Goal: Transaction & Acquisition: Purchase product/service

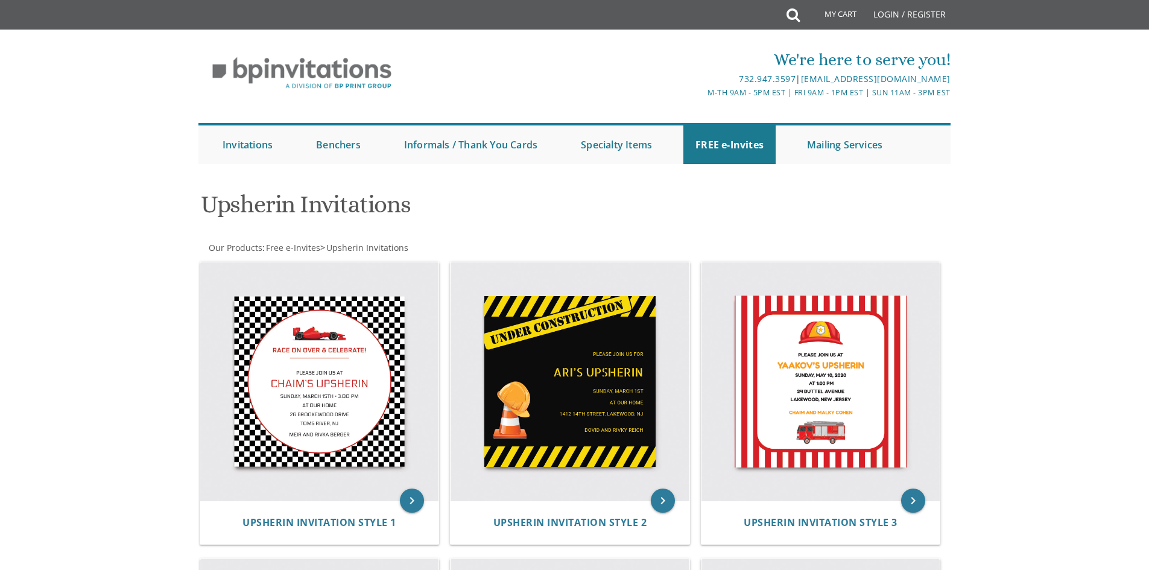
drag, startPoint x: 0, startPoint y: 0, endPoint x: 1041, endPoint y: 193, distance: 1058.4
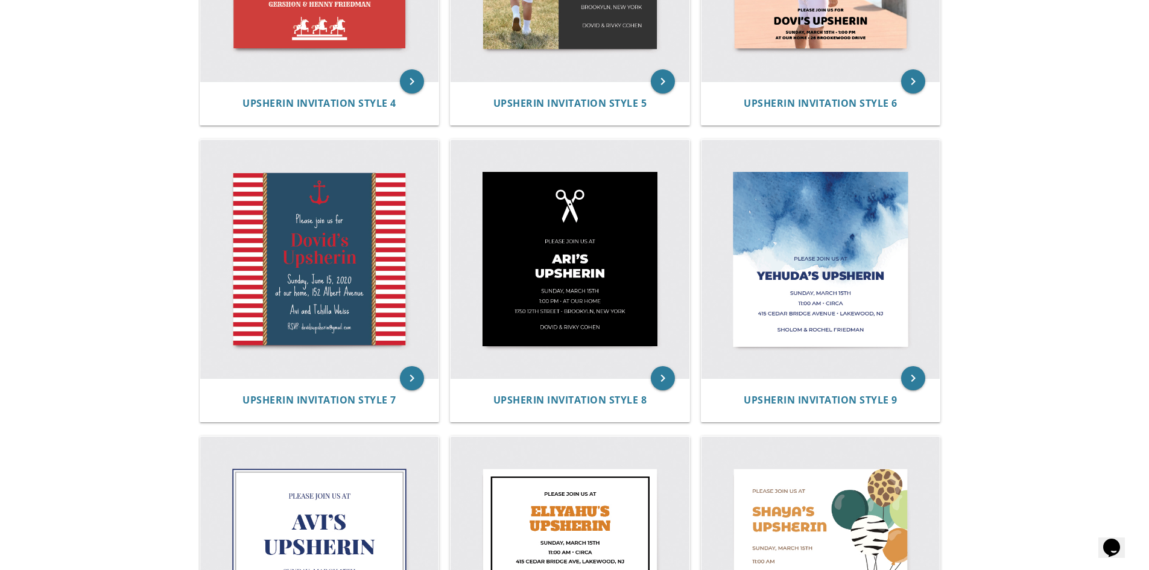
scroll to position [763, 0]
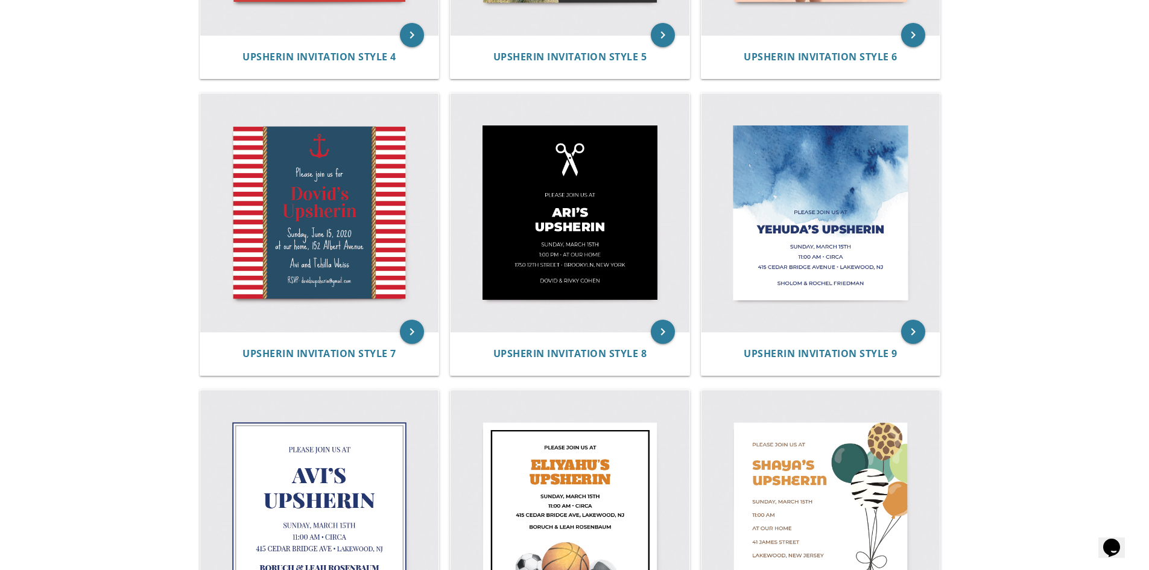
click at [1015, 170] on body "My Cart Total: View Cart Item(s) Submit My Cart Total: View Cart Item(s) Login …" at bounding box center [574, 83] width 1149 height 1692
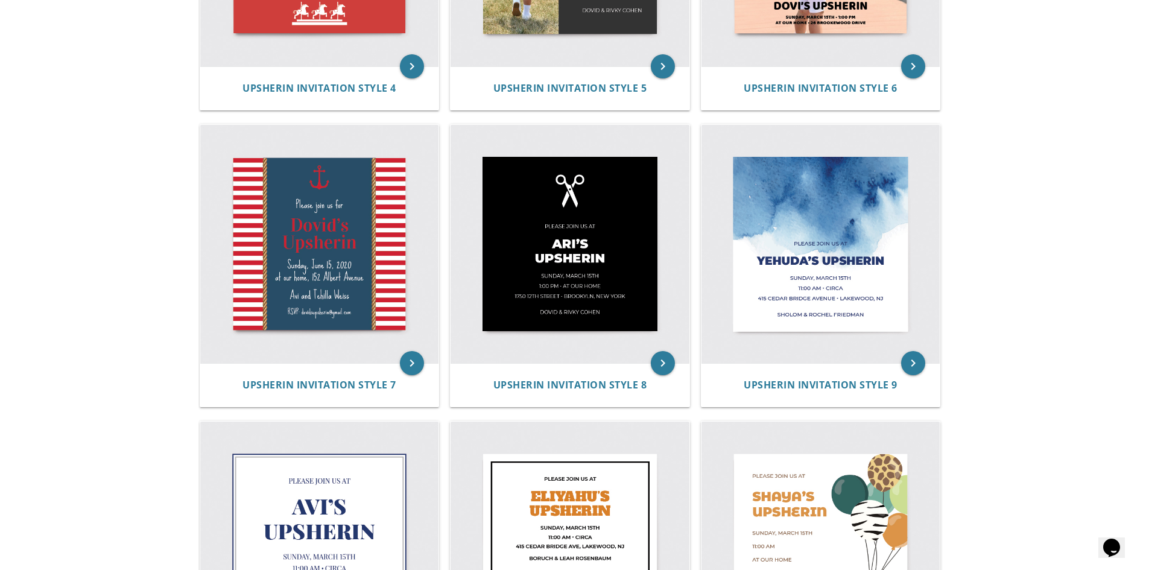
scroll to position [740, 0]
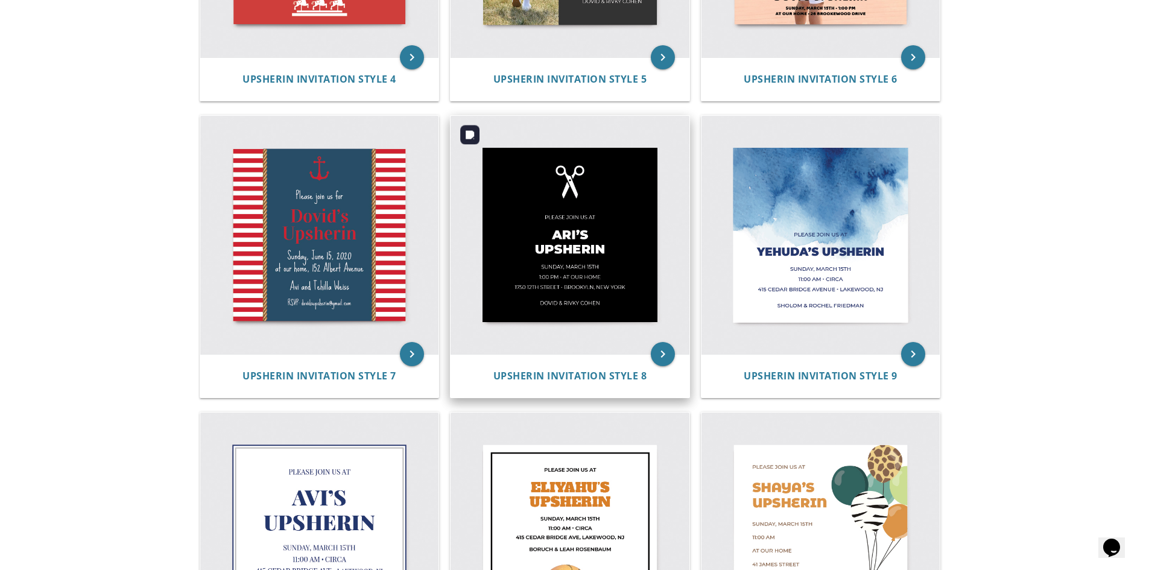
click at [617, 292] on img at bounding box center [570, 235] width 239 height 239
click at [671, 347] on icon "keyboard_arrow_right" at bounding box center [663, 354] width 24 height 24
click at [663, 349] on icon "keyboard_arrow_right" at bounding box center [663, 354] width 24 height 24
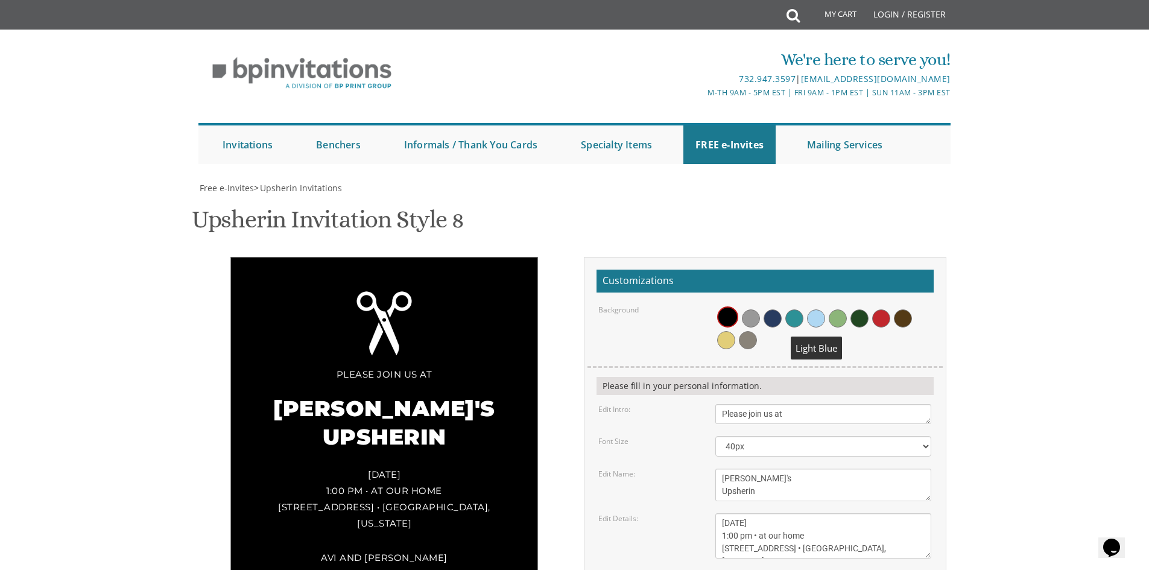
click at [822, 323] on span at bounding box center [816, 318] width 18 height 18
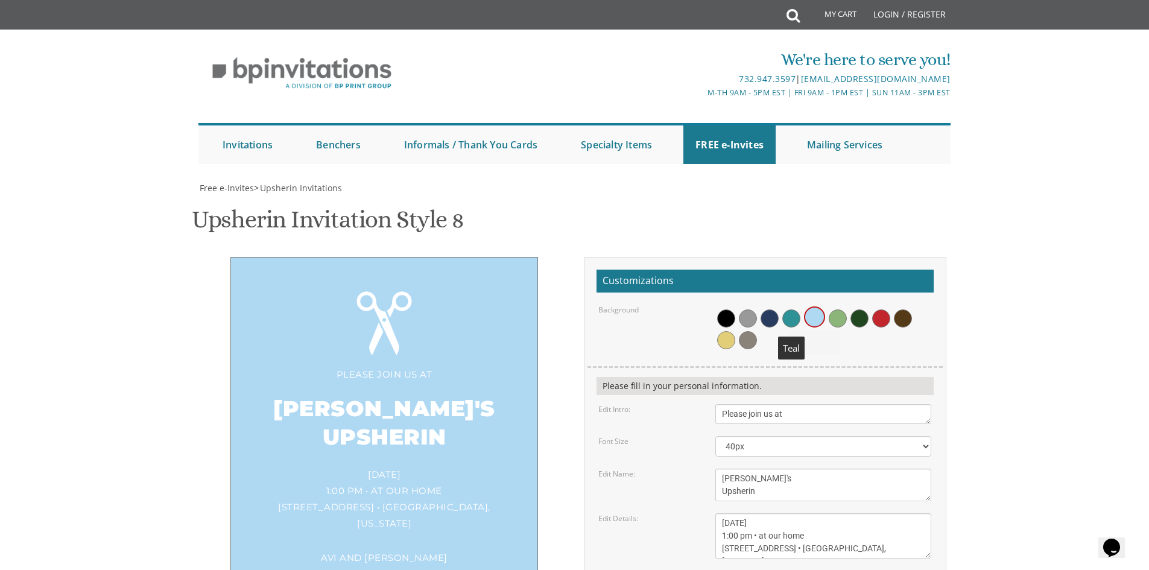
click at [787, 322] on span at bounding box center [791, 318] width 18 height 18
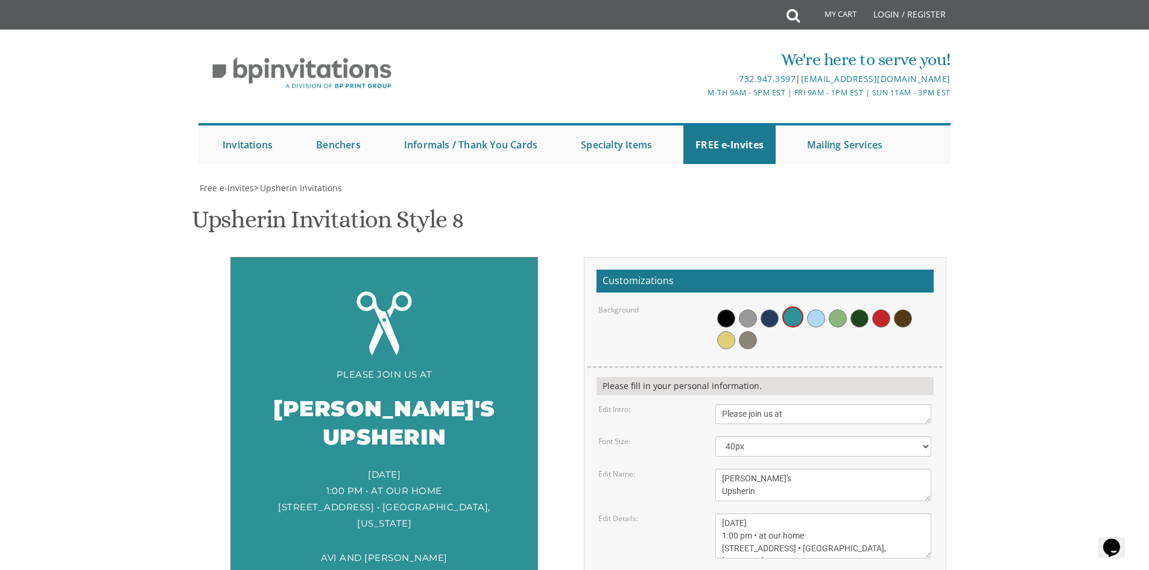
scroll to position [130, 0]
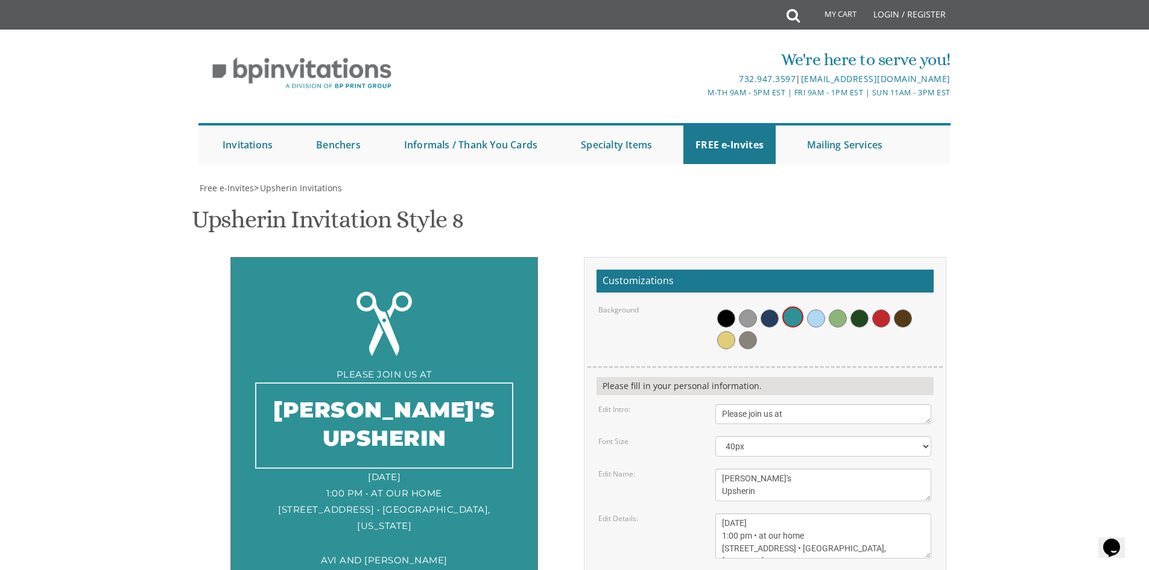
drag, startPoint x: 732, startPoint y: 348, endPoint x: 717, endPoint y: 348, distance: 15.1
click at [717, 469] on textarea "[PERSON_NAME]'s Upsherin" at bounding box center [823, 485] width 216 height 33
click at [740, 469] on textarea "[PERSON_NAME]'s Upsherin" at bounding box center [823, 485] width 216 height 33
click at [772, 469] on textarea "[PERSON_NAME]'s Upsherin" at bounding box center [823, 485] width 216 height 33
type textarea "[PERSON_NAME]'s Upsherin"
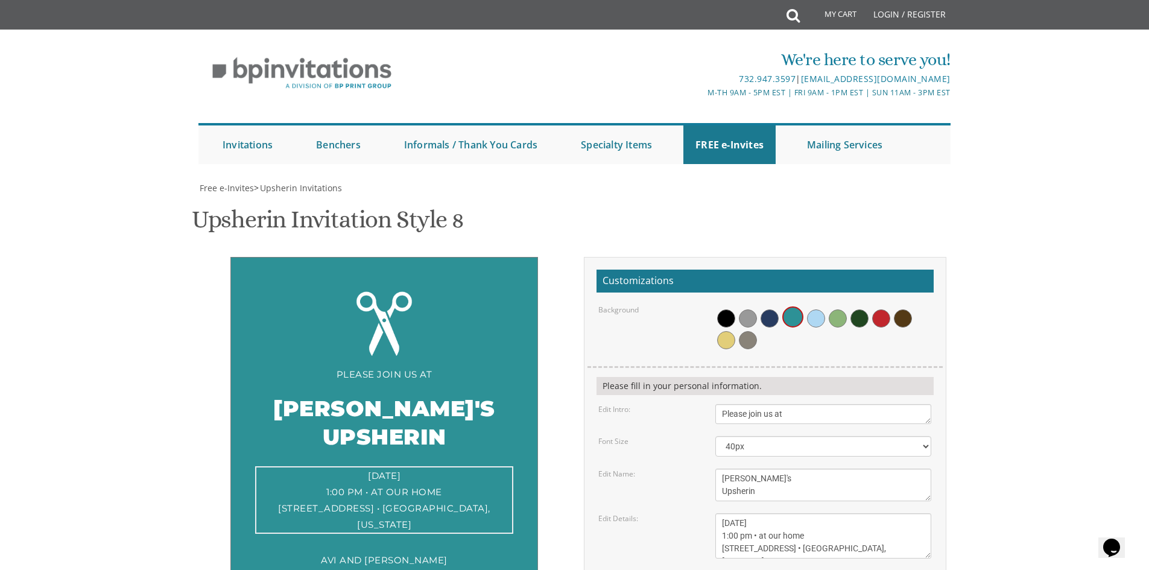
click at [819, 513] on textarea "[DATE] 1:00 pm • at our home [STREET_ADDRESS] • [GEOGRAPHIC_DATA], [US_STATE]" at bounding box center [823, 535] width 216 height 45
drag, startPoint x: 752, startPoint y: 395, endPoint x: 715, endPoint y: 393, distance: 36.2
click at [715, 513] on textarea "[DATE] 1:00 pm • at our home [STREET_ADDRESS] • [GEOGRAPHIC_DATA], [US_STATE]" at bounding box center [823, 535] width 216 height 45
drag, startPoint x: 784, startPoint y: 392, endPoint x: 751, endPoint y: 393, distance: 32.6
click at [751, 513] on textarea "[DATE] 1:00 pm • at our home [STREET_ADDRESS] • [GEOGRAPHIC_DATA], [US_STATE]" at bounding box center [823, 535] width 216 height 45
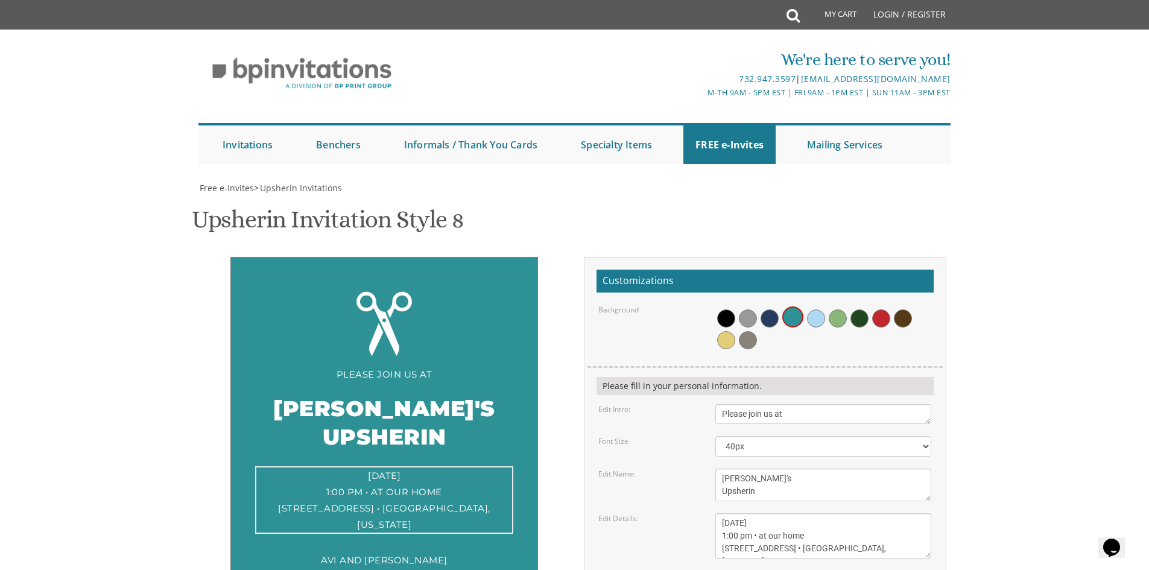
click at [726, 513] on textarea "[DATE] 1:00 pm • at our home [STREET_ADDRESS] • [GEOGRAPHIC_DATA], [US_STATE]" at bounding box center [823, 535] width 216 height 45
drag, startPoint x: 720, startPoint y: 416, endPoint x: 792, endPoint y: 500, distance: 110.4
click at [792, 500] on form "Customizations Background Please fill in your personal information. Edit Intro:…" at bounding box center [765, 484] width 337 height 428
drag, startPoint x: 816, startPoint y: 419, endPoint x: 782, endPoint y: 423, distance: 34.0
click at [782, 513] on textarea "[DATE] 1:00 pm • at our home [STREET_ADDRESS] • [GEOGRAPHIC_DATA], [US_STATE]" at bounding box center [823, 535] width 216 height 45
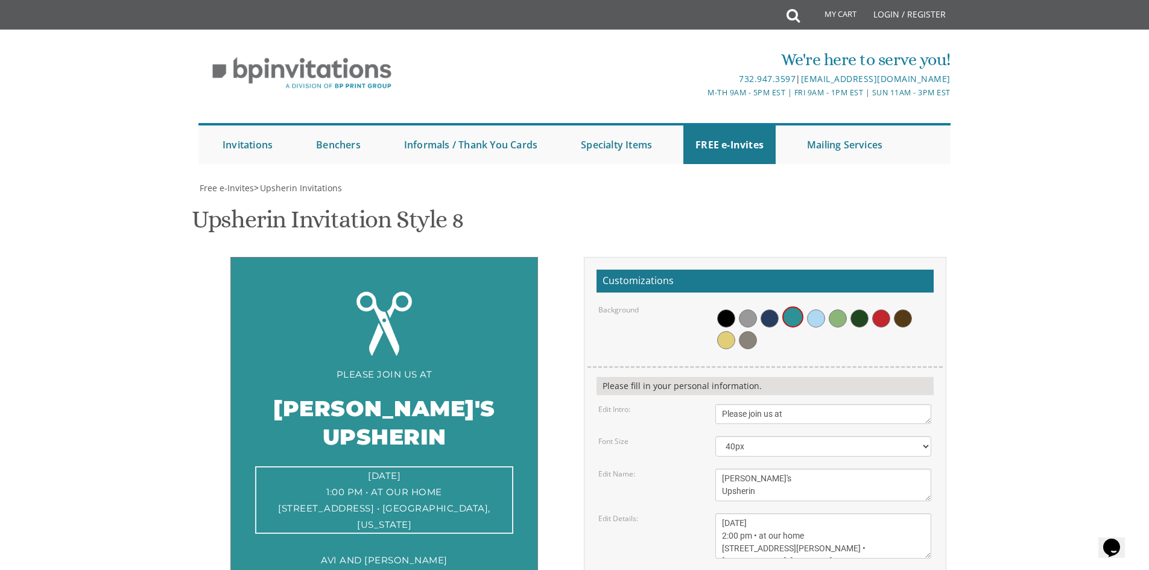
drag, startPoint x: 854, startPoint y: 420, endPoint x: 835, endPoint y: 422, distance: 18.8
click at [835, 513] on textarea "[DATE] 1:00 pm • at our home [STREET_ADDRESS] • [GEOGRAPHIC_DATA], [US_STATE]" at bounding box center [823, 535] width 216 height 45
type textarea "[DATE] 2:00 pm • at our home [STREET_ADDRESS][PERSON_NAME] • [PERSON_NAME], [US…"
click at [824, 569] on textarea "Avi and [PERSON_NAME]" at bounding box center [823, 581] width 216 height 20
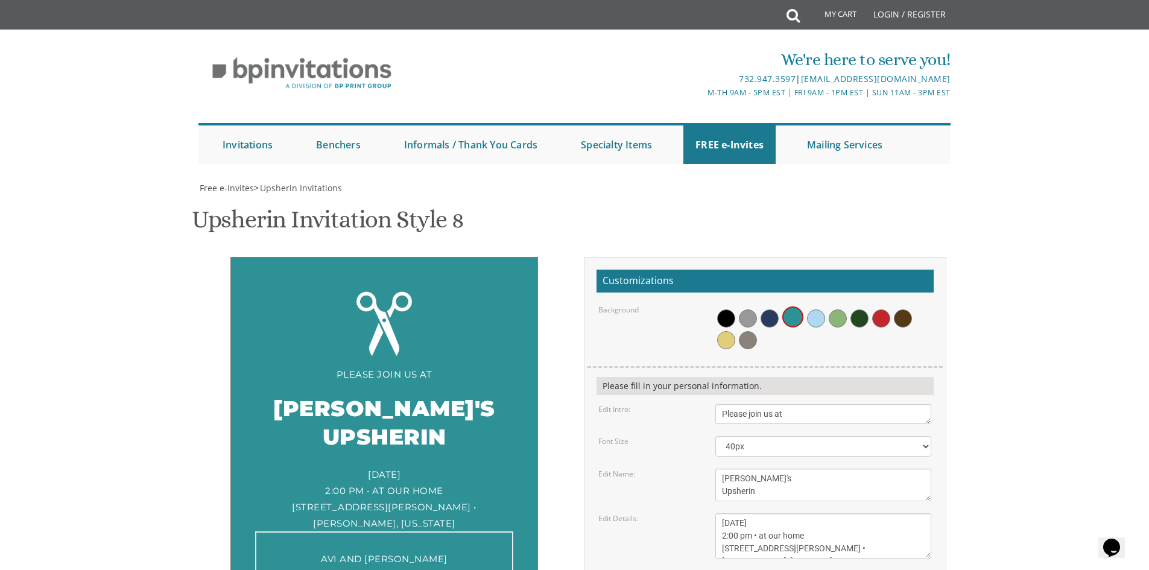
click at [824, 569] on textarea "Avi and [PERSON_NAME]" at bounding box center [823, 581] width 216 height 20
type textarea "[PERSON_NAME] and [PERSON_NAME]"
click at [1000, 423] on body "My Cart Total: View Cart Item(s) Submit My Cart Total: View Cart Item(s) Login …" at bounding box center [574, 519] width 1149 height 1039
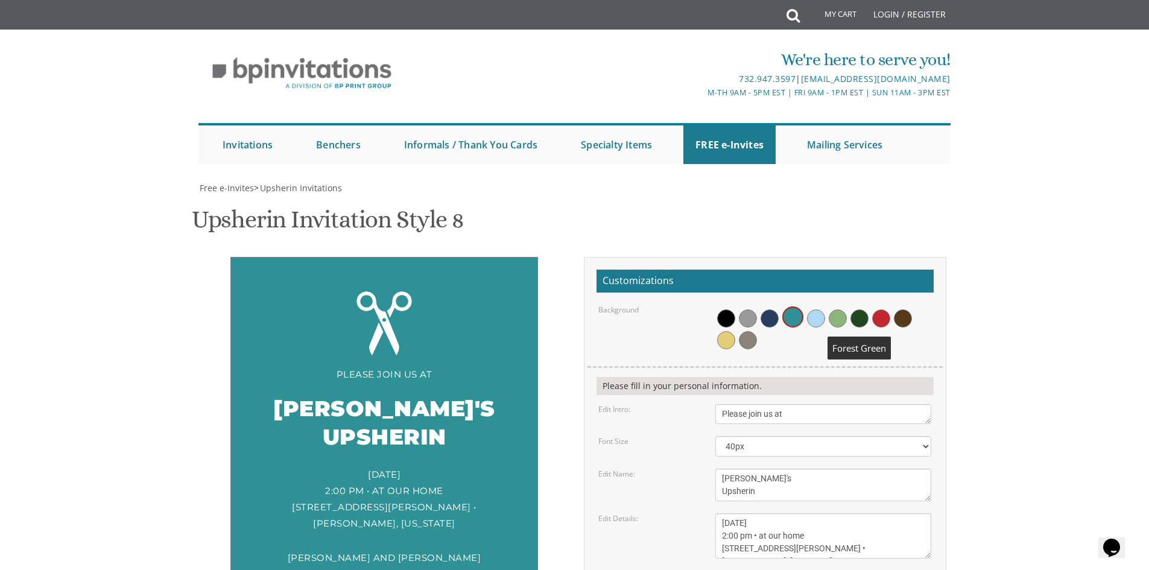
click at [860, 309] on span at bounding box center [860, 318] width 18 height 18
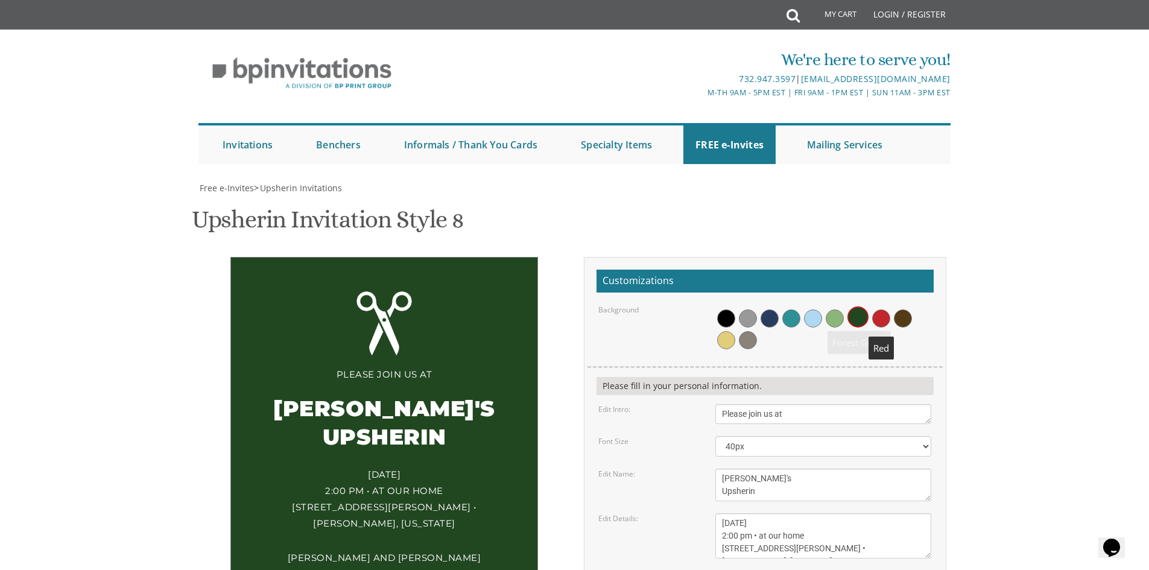
click at [877, 309] on span at bounding box center [881, 318] width 18 height 18
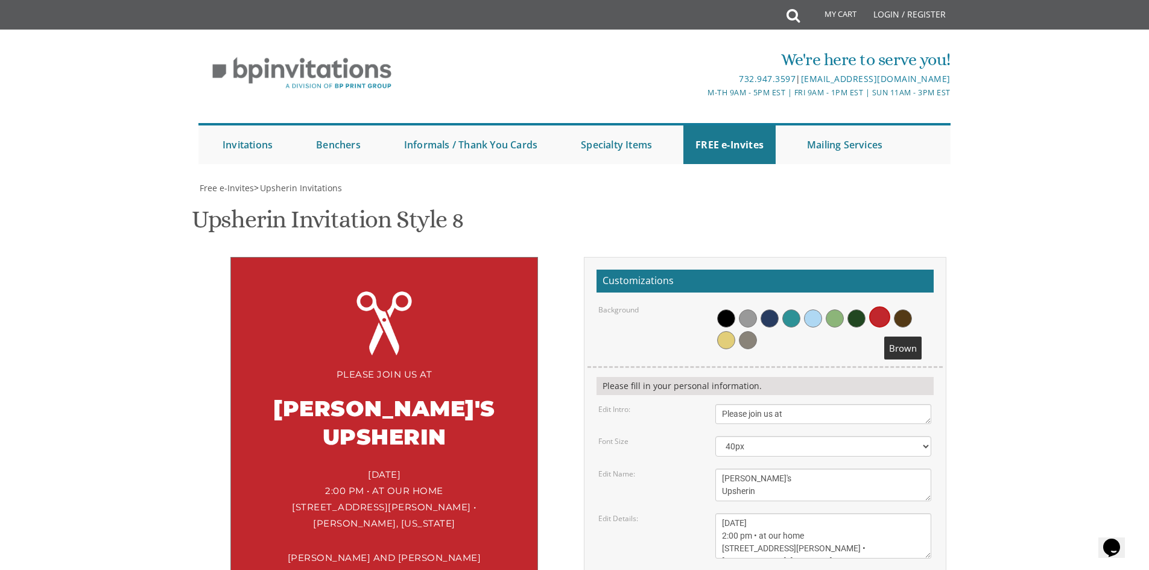
click at [904, 309] on span at bounding box center [903, 318] width 18 height 18
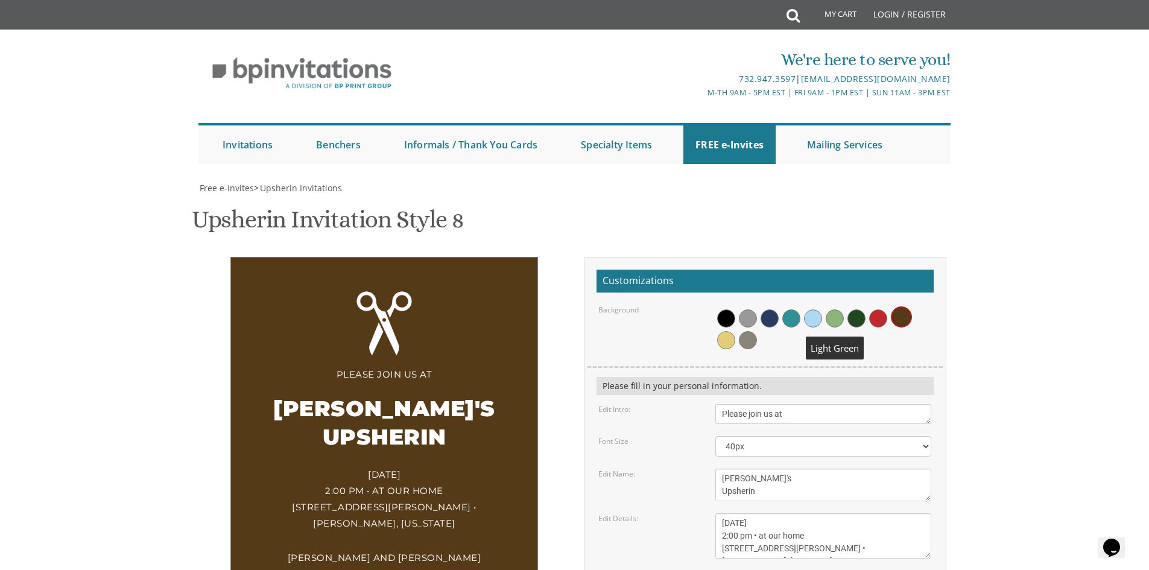
click at [835, 309] on span at bounding box center [835, 318] width 18 height 18
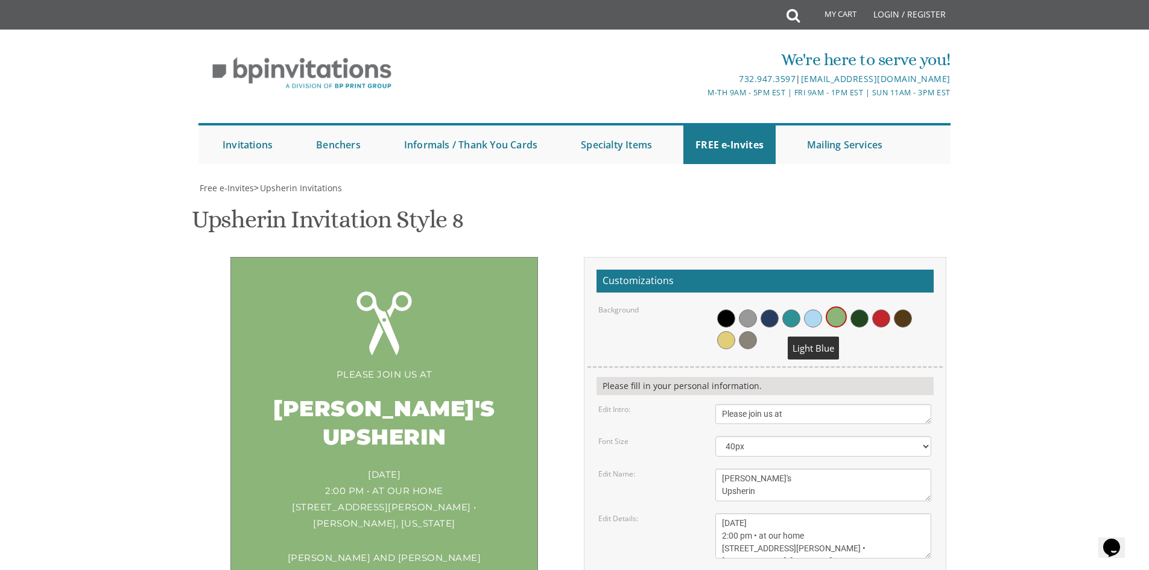
click at [812, 309] on span at bounding box center [813, 318] width 18 height 18
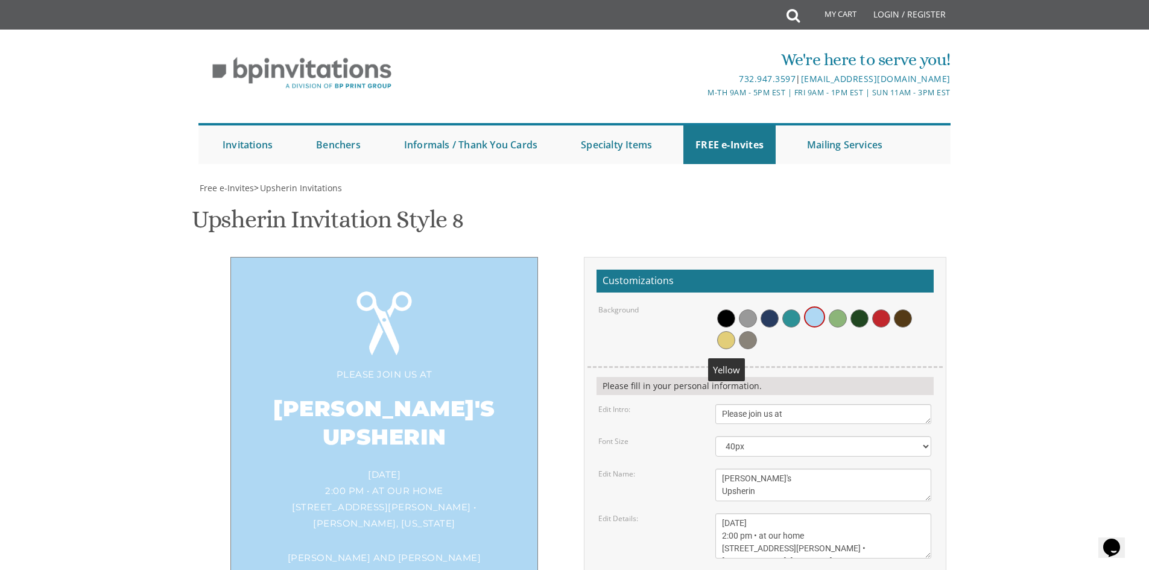
click at [729, 331] on span at bounding box center [726, 340] width 18 height 18
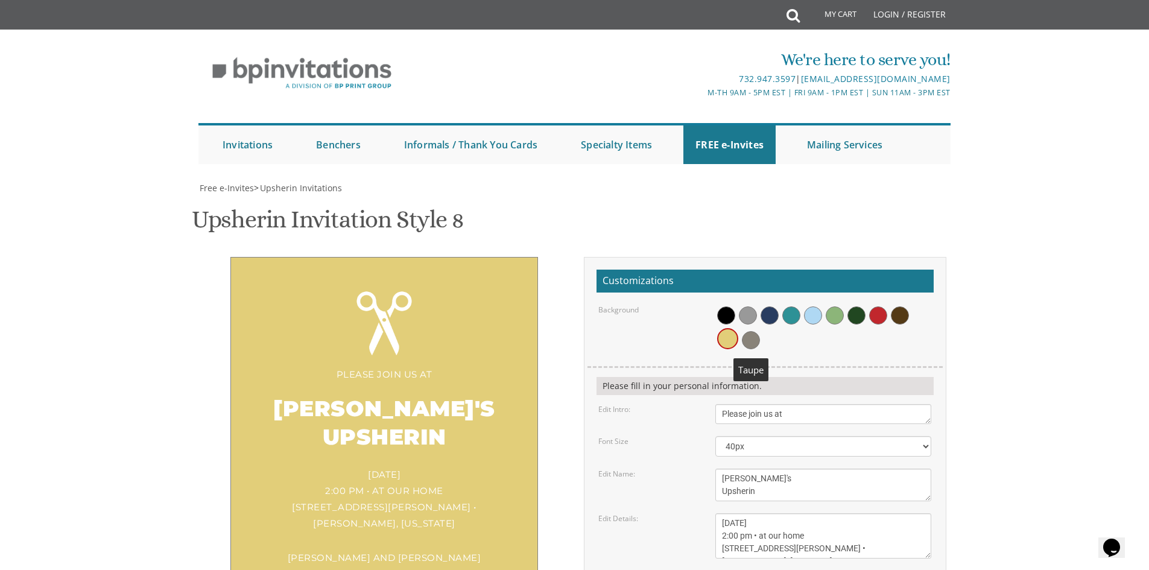
click at [751, 331] on span at bounding box center [751, 340] width 18 height 18
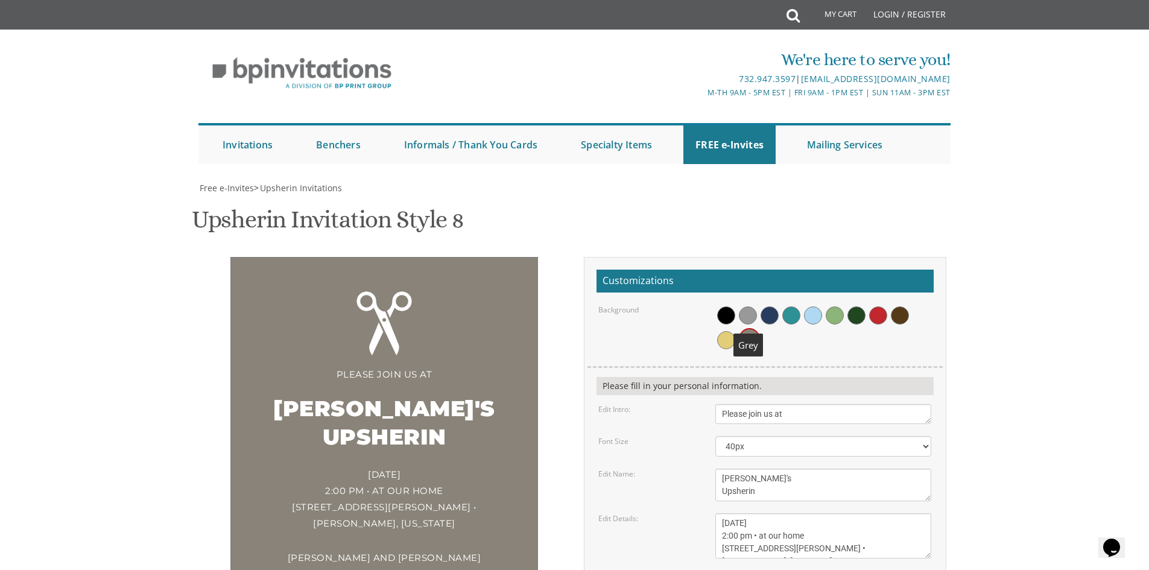
click at [747, 306] on span at bounding box center [748, 315] width 18 height 18
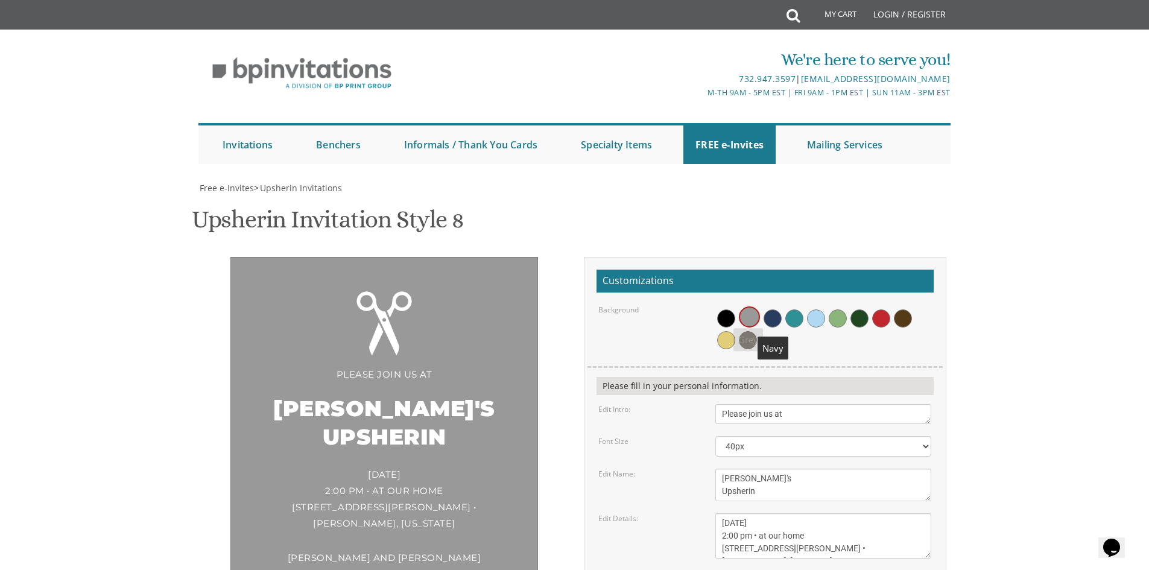
click at [767, 309] on span at bounding box center [773, 318] width 18 height 18
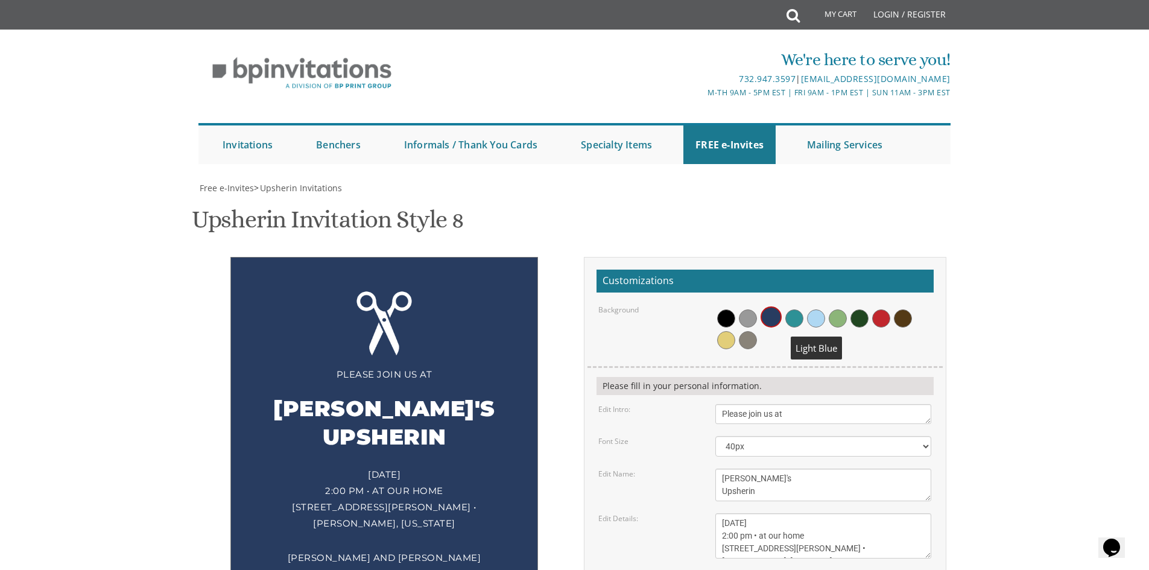
click at [817, 309] on span at bounding box center [816, 318] width 18 height 18
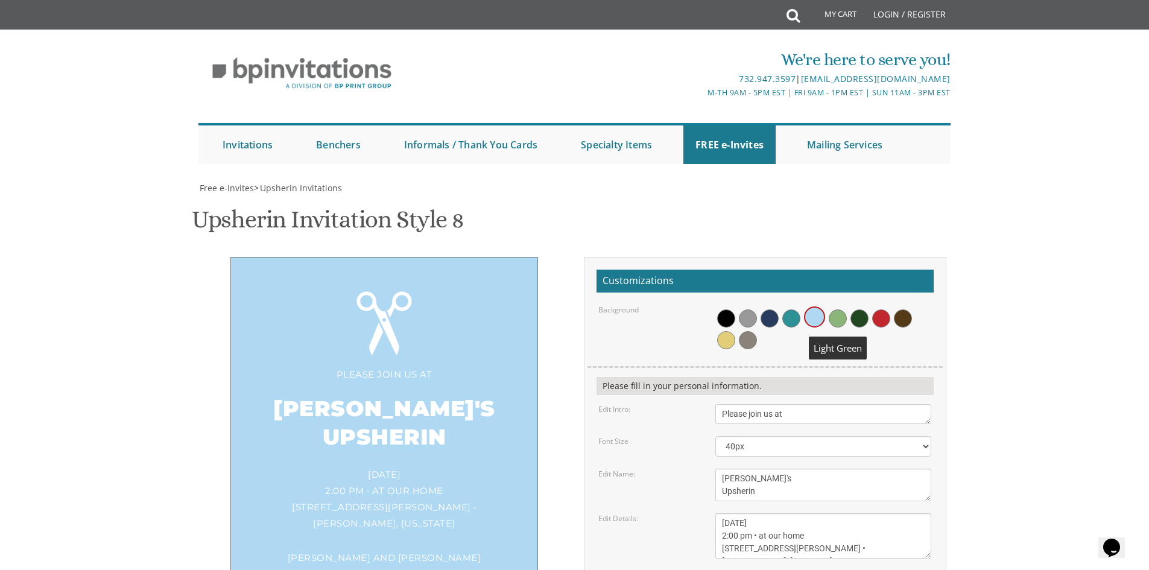
click at [839, 309] on span at bounding box center [838, 318] width 18 height 18
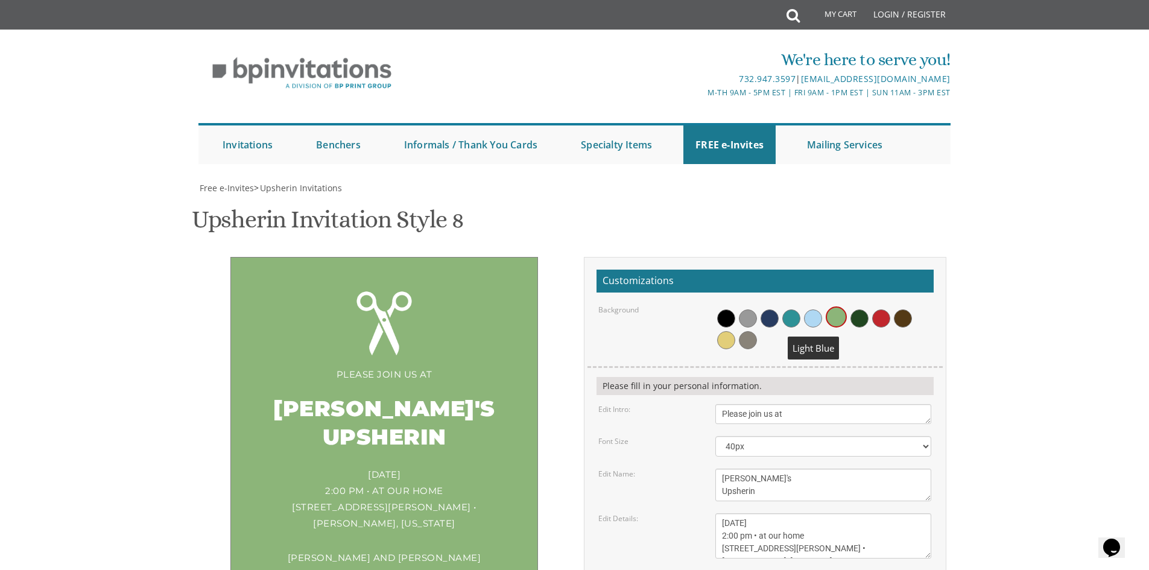
click at [813, 309] on span at bounding box center [813, 318] width 18 height 18
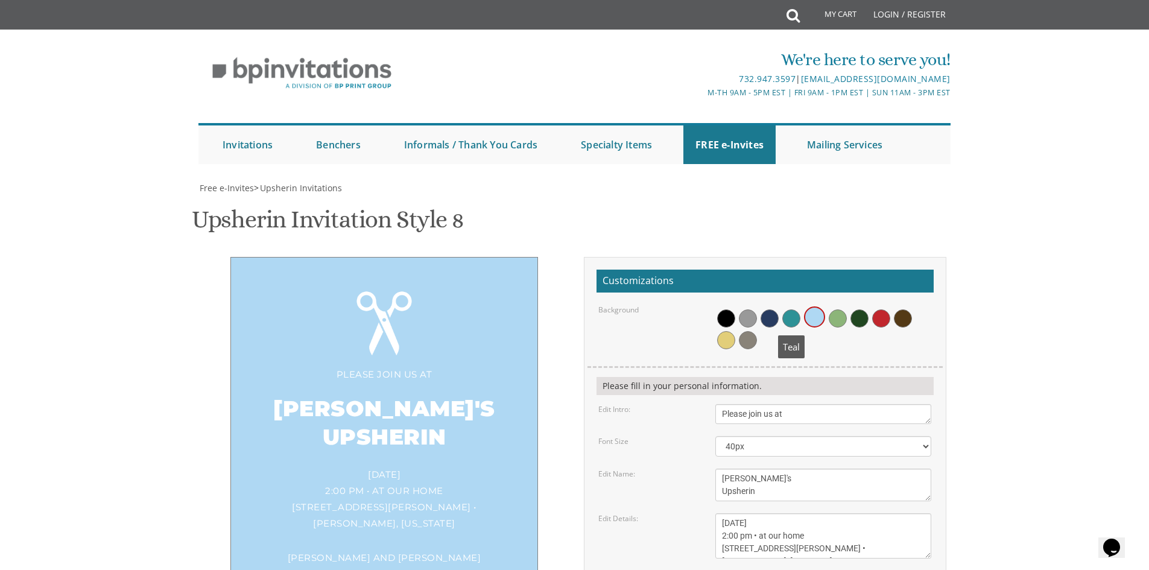
click at [790, 309] on span at bounding box center [791, 318] width 18 height 18
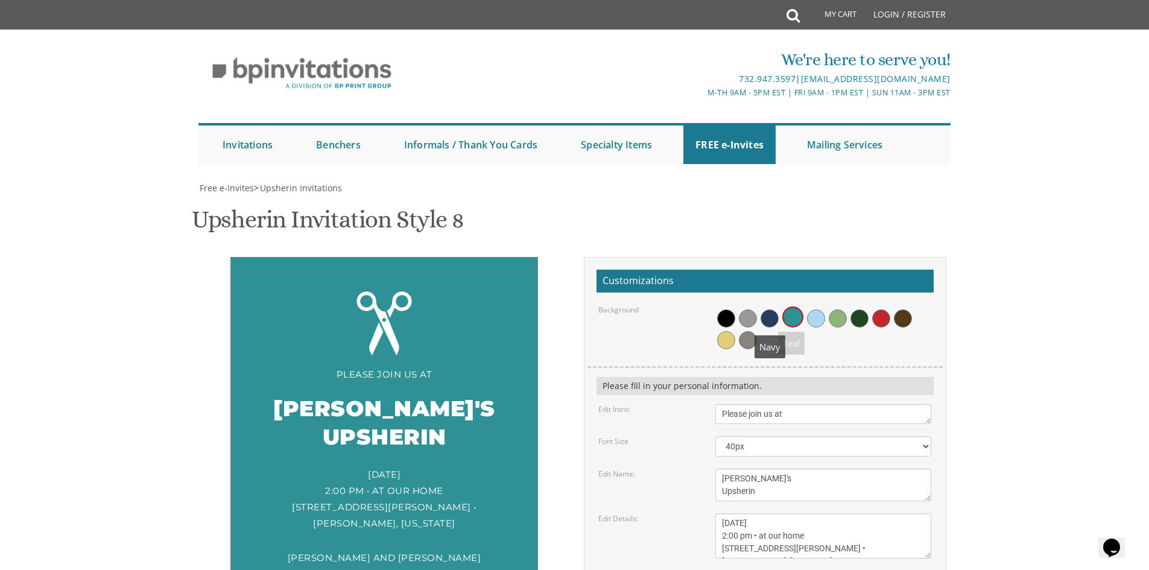
click at [772, 309] on span at bounding box center [770, 318] width 18 height 18
